Goal: Task Accomplishment & Management: Use online tool/utility

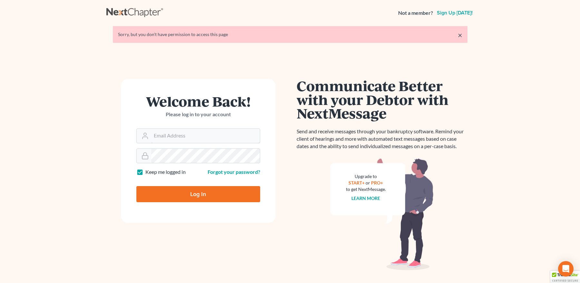
type input "[EMAIL_ADDRESS][DOMAIN_NAME]"
click at [183, 194] on input "Log In" at bounding box center [198, 194] width 124 height 16
type input "Thinking..."
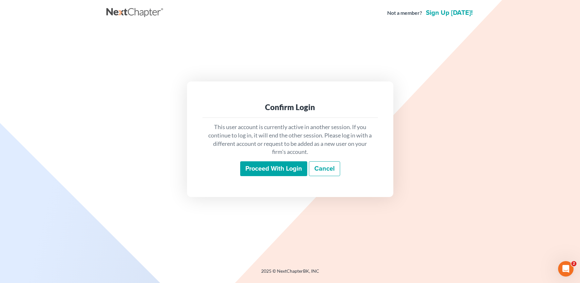
click at [266, 165] on input "Proceed with login" at bounding box center [273, 168] width 67 height 15
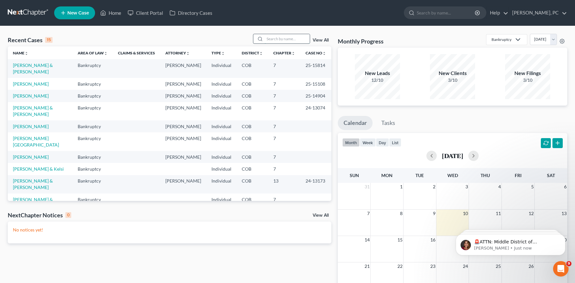
click at [281, 40] on input "search" at bounding box center [287, 38] width 45 height 9
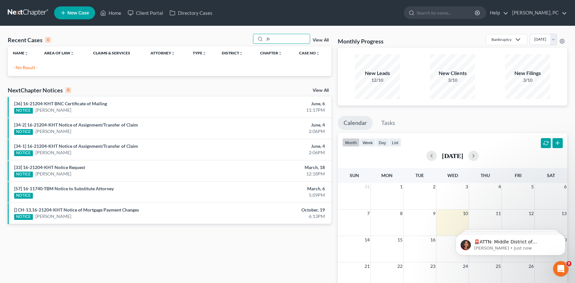
type input "h"
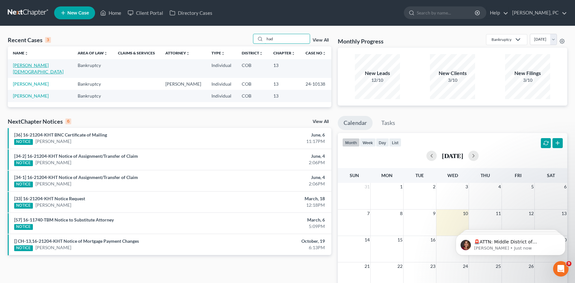
type input "had"
click at [38, 63] on link "[PERSON_NAME][DEMOGRAPHIC_DATA]" at bounding box center [38, 69] width 51 height 12
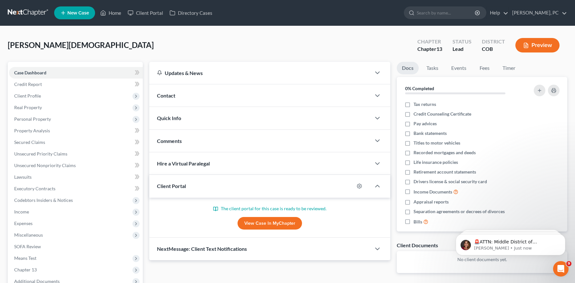
click at [269, 223] on link "View Case in MyChapter" at bounding box center [270, 223] width 64 height 13
click at [258, 223] on link "View Case in MyChapter" at bounding box center [270, 223] width 64 height 13
